Goal: Find specific page/section: Find specific page/section

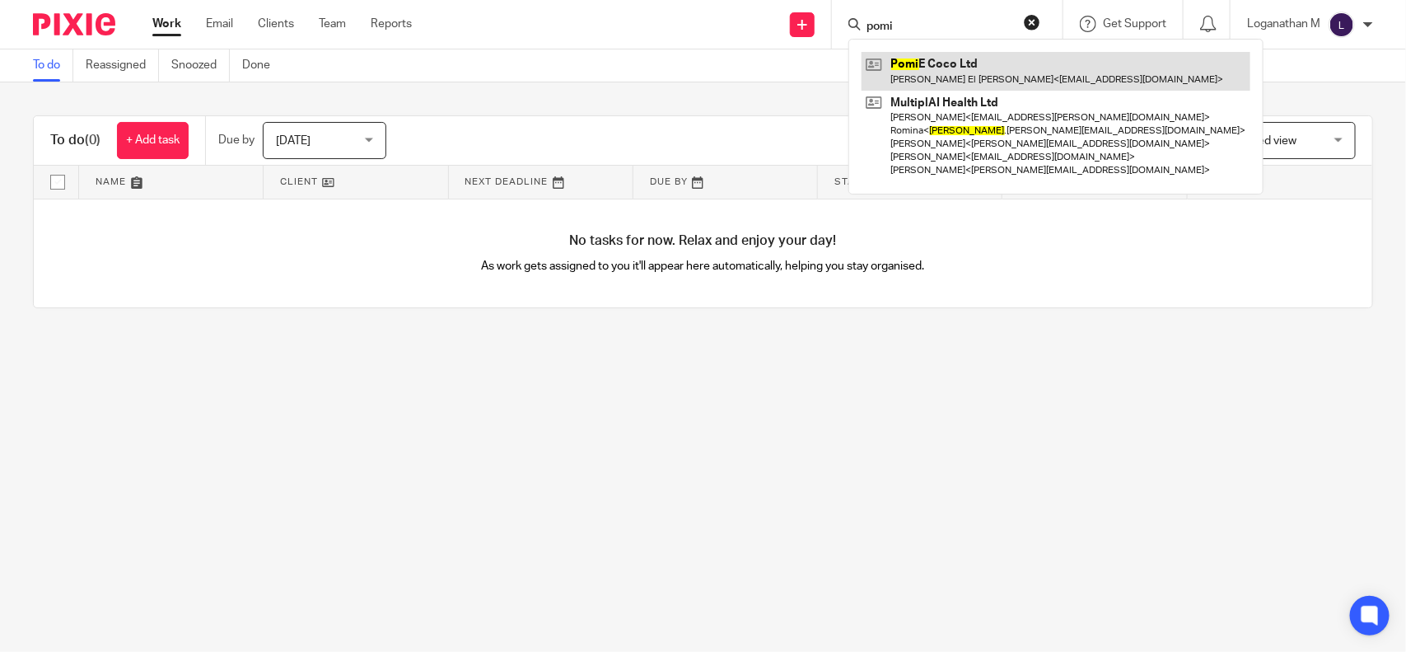
type input "pomi"
click at [924, 63] on link at bounding box center [1056, 71] width 389 height 38
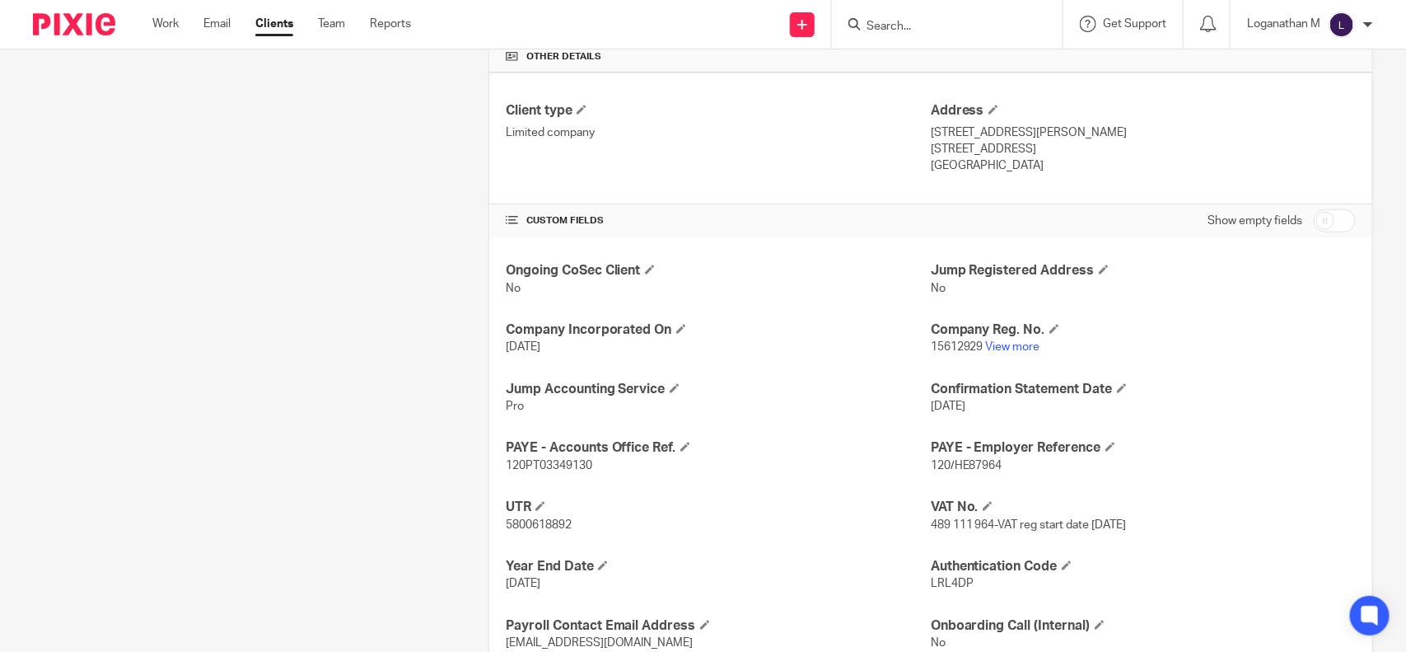
scroll to position [466, 0]
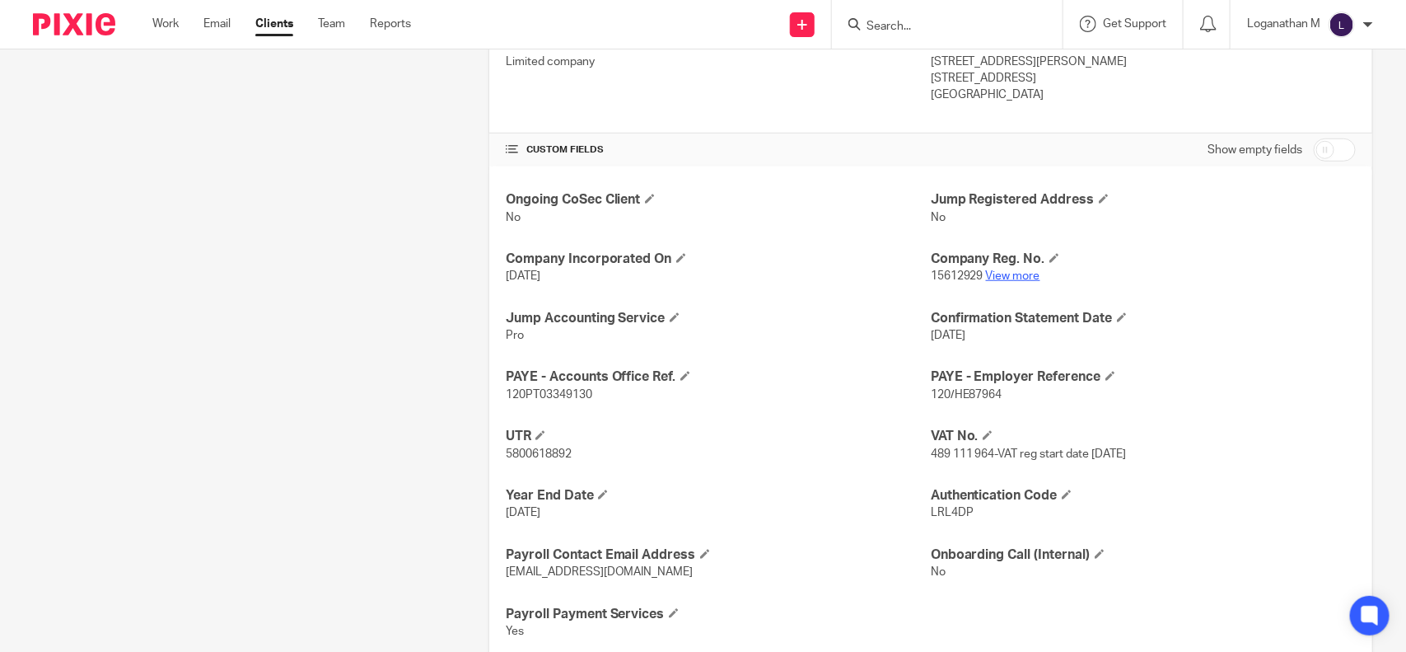
click at [1005, 277] on link "View more" at bounding box center [1013, 276] width 54 height 12
